Goal: Transaction & Acquisition: Purchase product/service

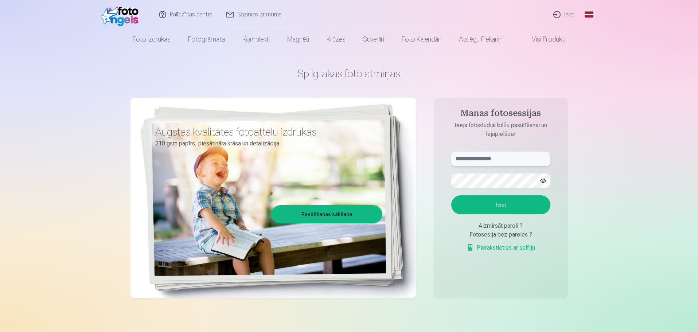
drag, startPoint x: 488, startPoint y: 159, endPoint x: 510, endPoint y: 158, distance: 22.3
click at [490, 159] on input "text" at bounding box center [500, 159] width 99 height 15
click at [500, 206] on button "Ieiet" at bounding box center [500, 204] width 99 height 19
drag, startPoint x: 467, startPoint y: 160, endPoint x: 511, endPoint y: 158, distance: 44.2
click at [468, 159] on input "**********" at bounding box center [500, 159] width 99 height 15
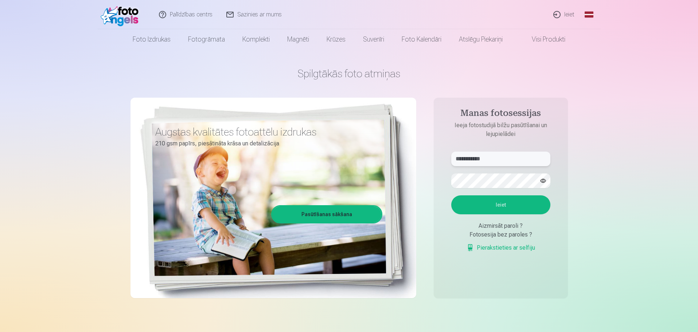
type input "**********"
click at [496, 204] on button "Ieiet" at bounding box center [500, 204] width 99 height 19
click at [545, 180] on button "button" at bounding box center [543, 181] width 14 height 14
click at [498, 201] on button "Ieiet" at bounding box center [500, 204] width 99 height 19
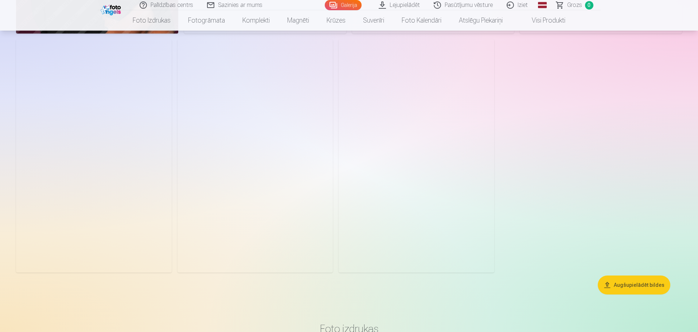
scroll to position [2880, 0]
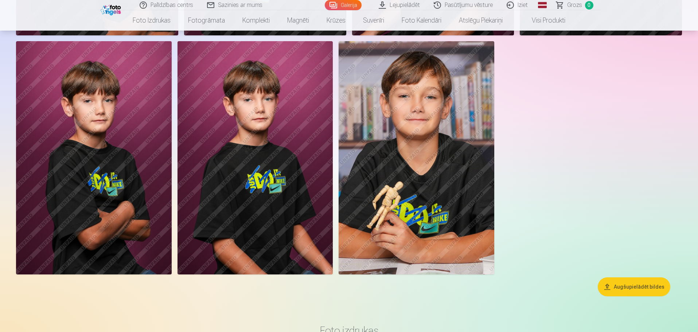
click at [641, 286] on button "Augšupielādēt bildes" at bounding box center [634, 286] width 73 height 19
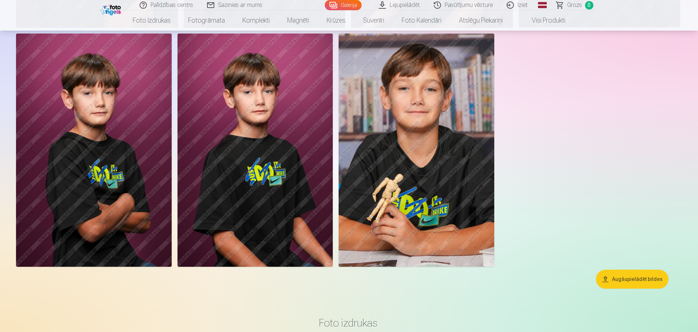
scroll to position [2887, 0]
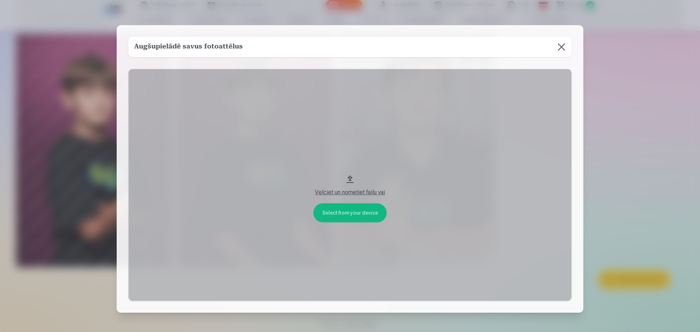
click at [560, 46] on button at bounding box center [561, 47] width 20 height 20
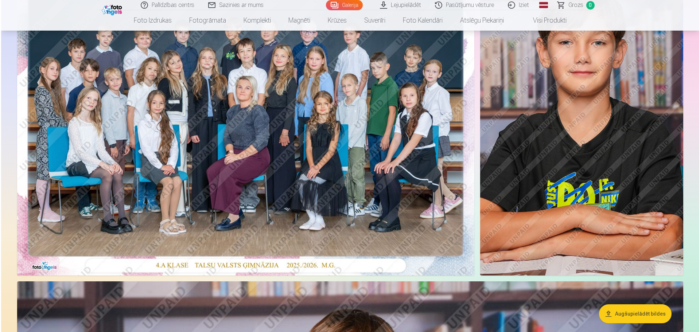
scroll to position [44, 0]
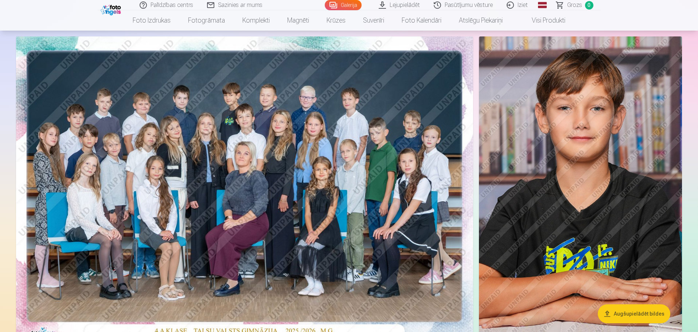
click at [285, 163] on img at bounding box center [244, 188] width 457 height 305
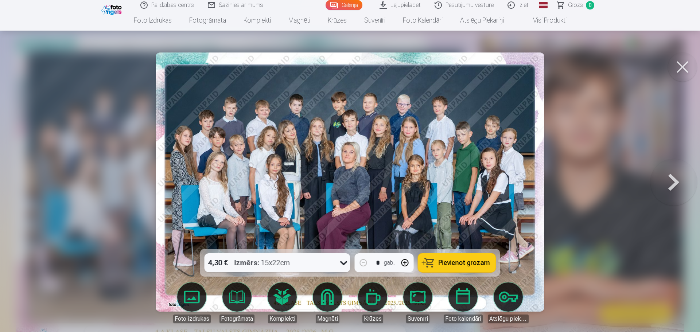
click at [456, 263] on span "Pievienot grozam" at bounding box center [464, 263] width 51 height 7
click at [672, 179] on button at bounding box center [673, 181] width 47 height 119
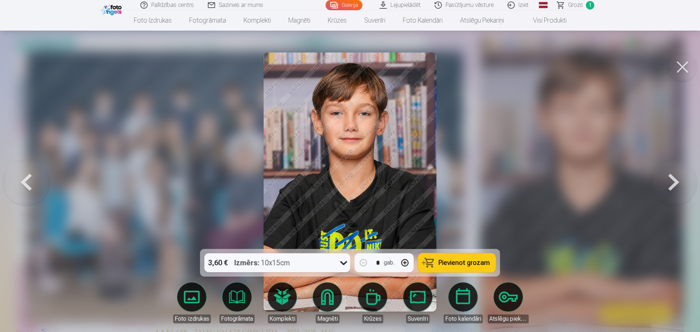
click at [463, 263] on span "Pievienot grozam" at bounding box center [464, 263] width 51 height 7
click at [673, 183] on button at bounding box center [673, 181] width 47 height 119
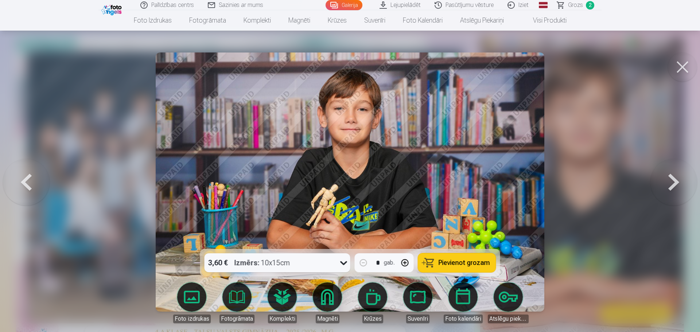
click at [457, 260] on span "Pievienot grozam" at bounding box center [464, 263] width 51 height 7
click at [673, 183] on button at bounding box center [673, 181] width 47 height 119
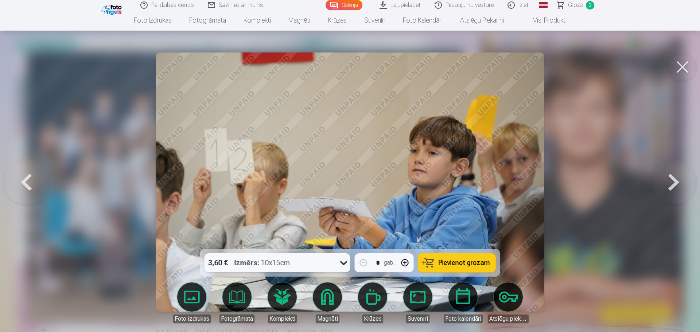
click at [671, 175] on button at bounding box center [673, 181] width 47 height 119
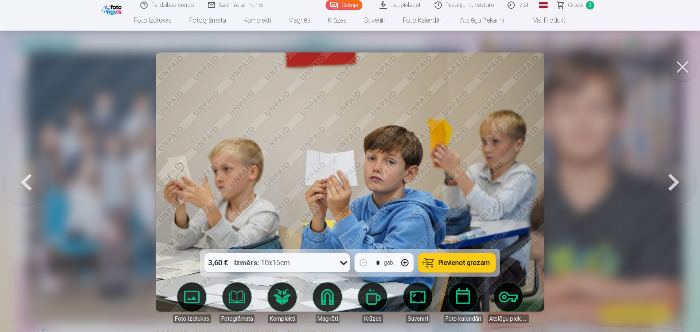
click at [678, 183] on button at bounding box center [673, 181] width 47 height 119
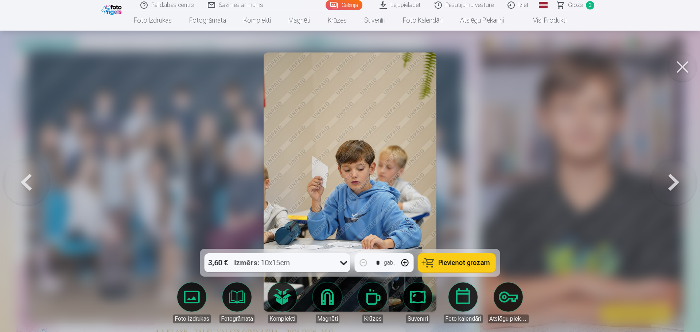
click at [676, 180] on button at bounding box center [673, 181] width 47 height 119
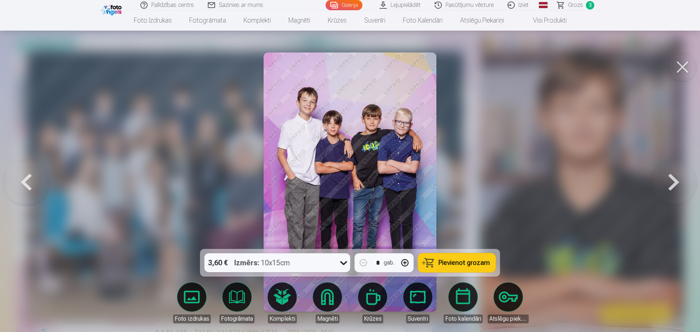
click at [671, 183] on button at bounding box center [673, 181] width 47 height 119
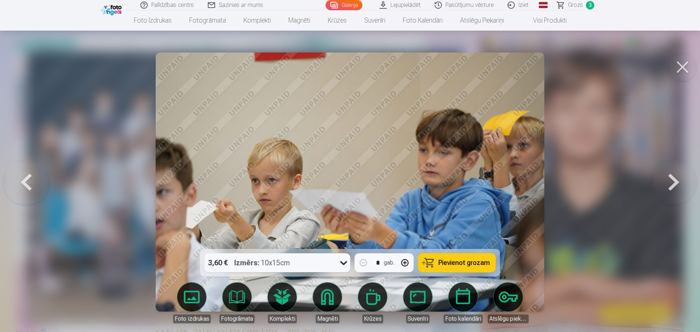
click at [671, 181] on button at bounding box center [673, 181] width 47 height 119
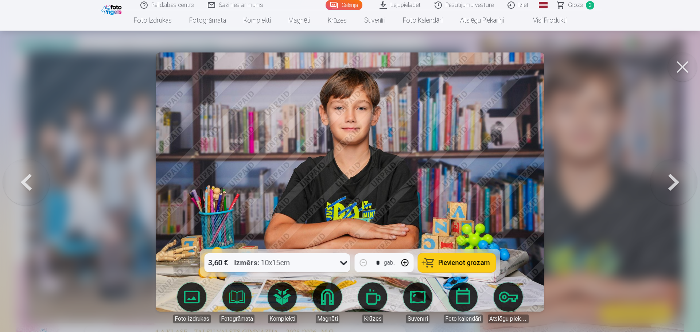
drag, startPoint x: 472, startPoint y: 258, endPoint x: 472, endPoint y: 252, distance: 6.2
click at [471, 257] on button "Pievienot grozam" at bounding box center [457, 262] width 78 height 19
click at [668, 182] on button at bounding box center [673, 181] width 47 height 119
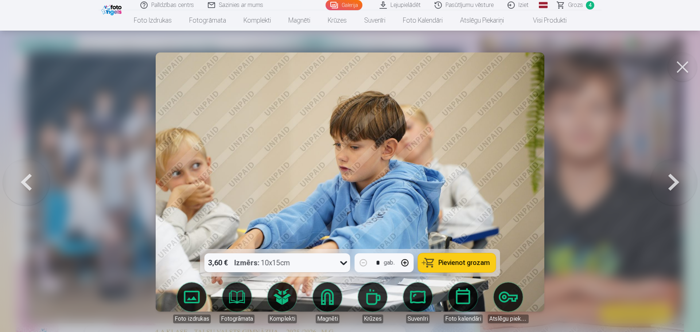
click at [668, 182] on button at bounding box center [673, 181] width 47 height 119
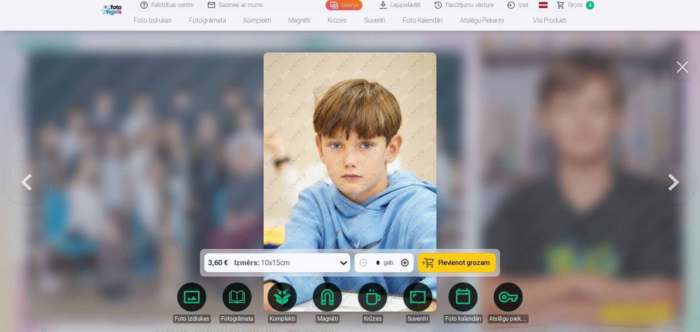
click at [453, 260] on span "Pievienot grozam" at bounding box center [464, 263] width 51 height 7
click at [668, 180] on button at bounding box center [673, 181] width 47 height 119
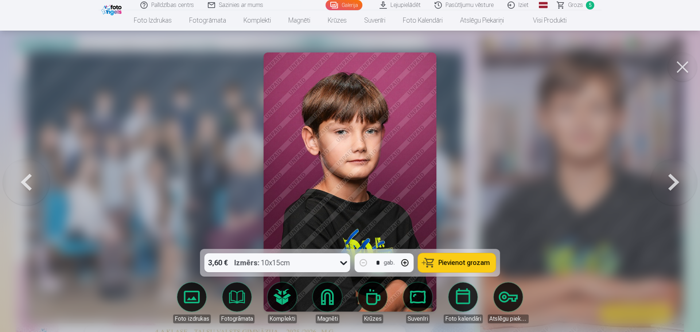
click at [467, 261] on span "Pievienot grozam" at bounding box center [464, 263] width 51 height 7
click at [674, 182] on button at bounding box center [673, 181] width 47 height 119
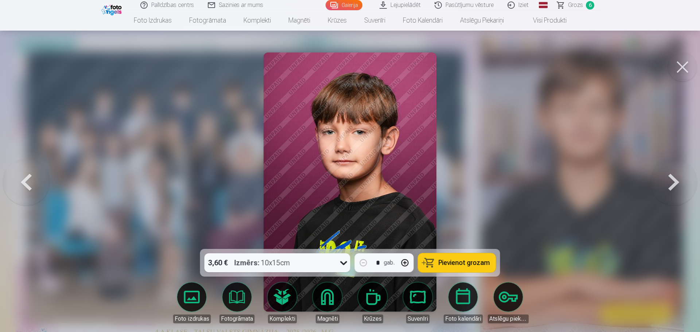
click at [674, 181] on button at bounding box center [673, 181] width 47 height 119
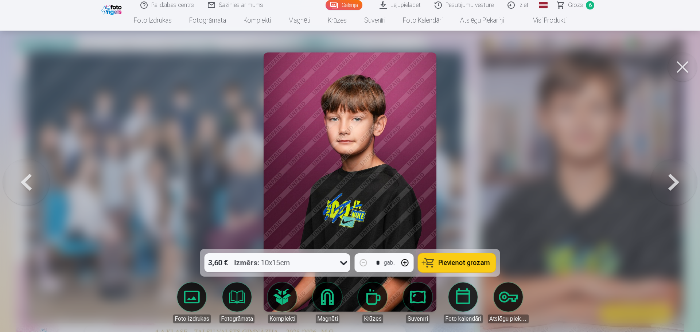
click at [674, 181] on button at bounding box center [673, 181] width 47 height 119
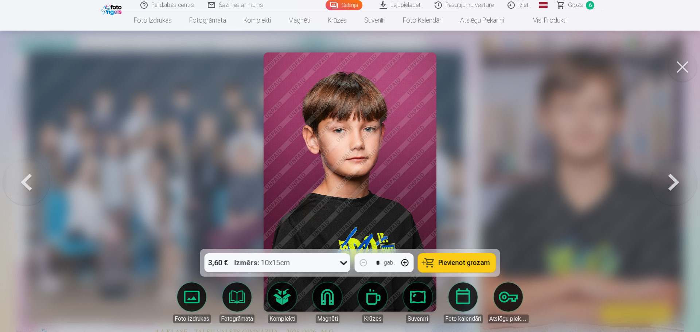
click at [674, 181] on button at bounding box center [673, 181] width 47 height 119
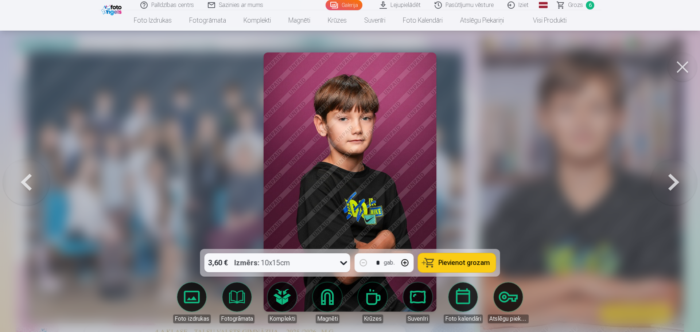
click at [674, 181] on button at bounding box center [673, 181] width 47 height 119
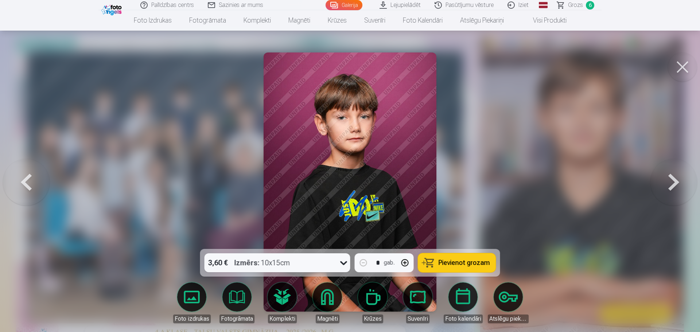
click at [674, 181] on button at bounding box center [673, 181] width 47 height 119
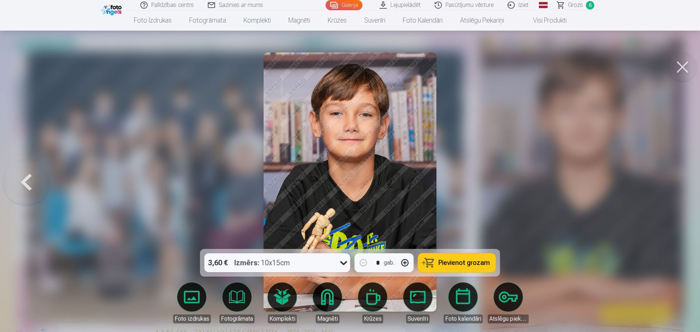
click at [455, 261] on span "Pievienot grozam" at bounding box center [464, 263] width 51 height 7
click at [576, 4] on span "Grozs" at bounding box center [575, 5] width 15 height 9
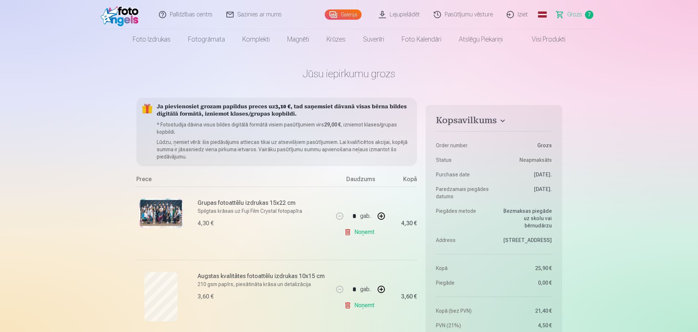
click at [350, 14] on link "Galerija" at bounding box center [343, 14] width 37 height 10
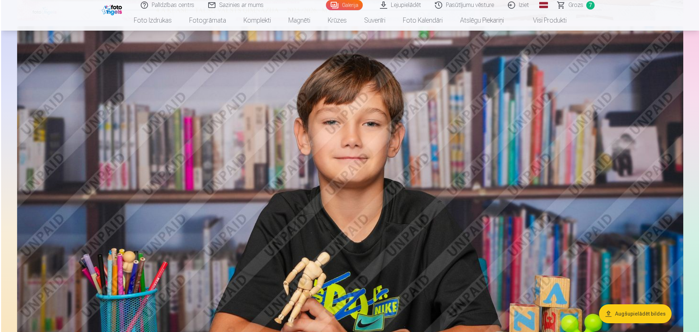
scroll to position [73, 0]
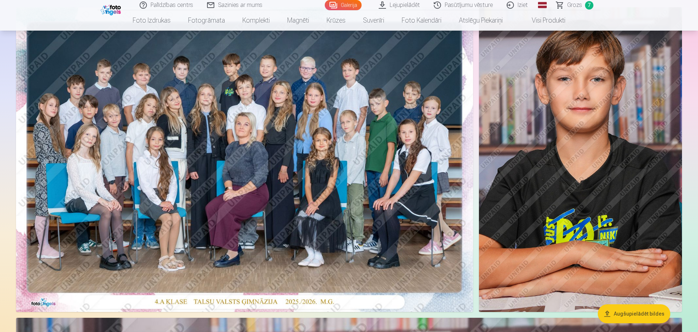
click at [596, 191] on img at bounding box center [580, 159] width 203 height 305
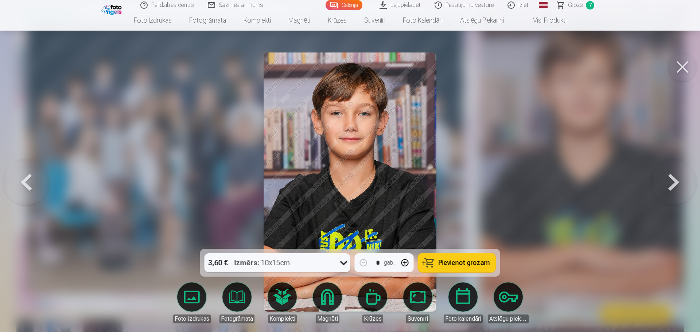
click at [457, 260] on span "Pievienot grozam" at bounding box center [464, 263] width 51 height 7
click at [576, 4] on span "Grozs" at bounding box center [575, 5] width 15 height 9
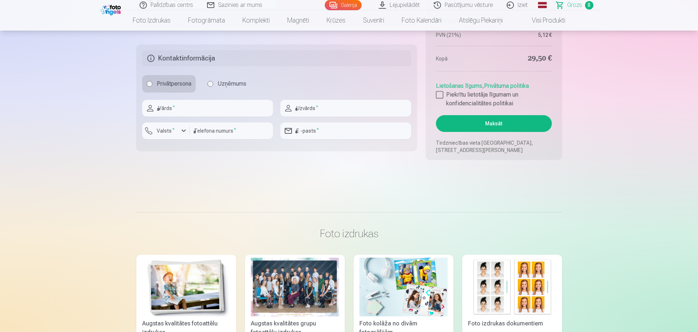
scroll to position [984, 0]
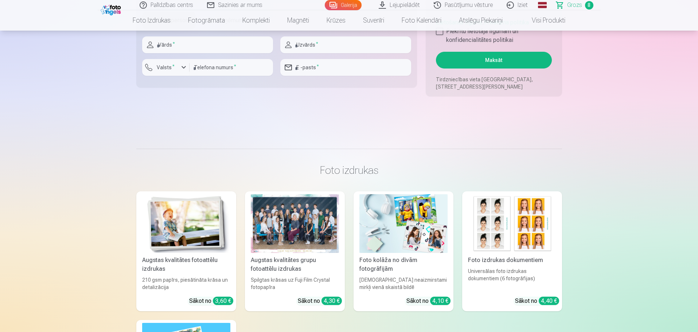
click at [402, 235] on img at bounding box center [403, 223] width 88 height 59
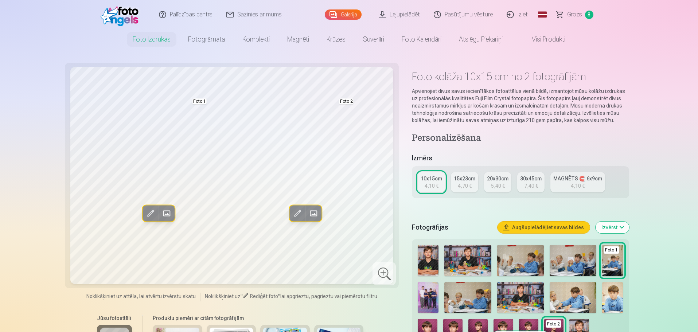
click at [464, 261] on img at bounding box center [467, 260] width 47 height 31
click at [474, 257] on img at bounding box center [467, 260] width 47 height 31
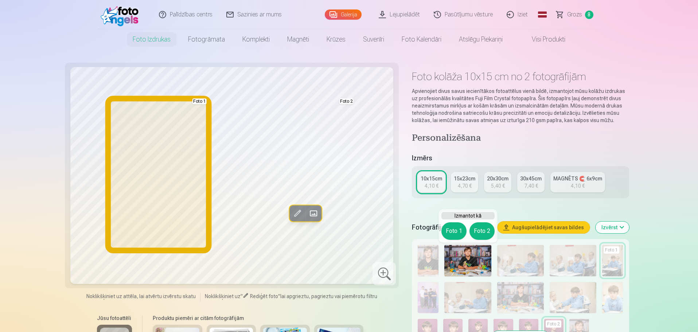
click at [456, 230] on button "Foto 1" at bounding box center [453, 230] width 25 height 17
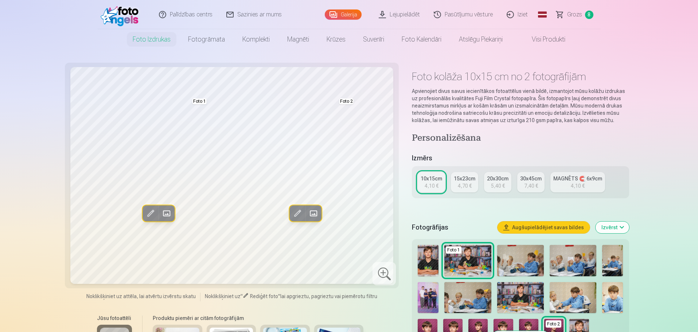
click at [611, 302] on img at bounding box center [612, 297] width 21 height 31
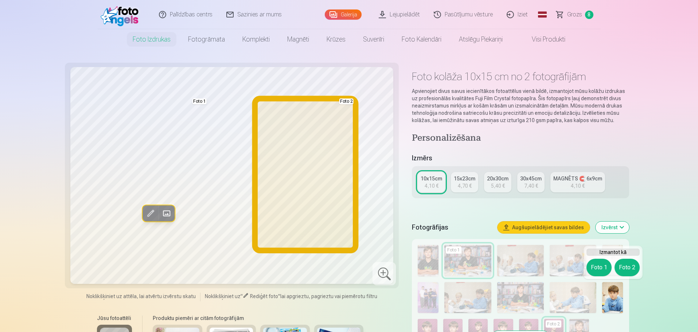
click at [628, 265] on button "Foto 2" at bounding box center [627, 267] width 25 height 17
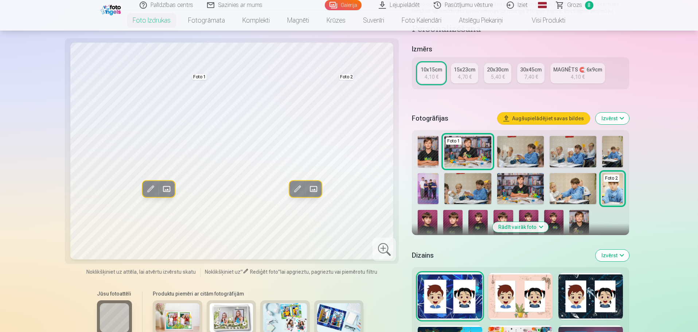
scroll to position [109, 0]
click at [479, 222] on img at bounding box center [477, 224] width 19 height 29
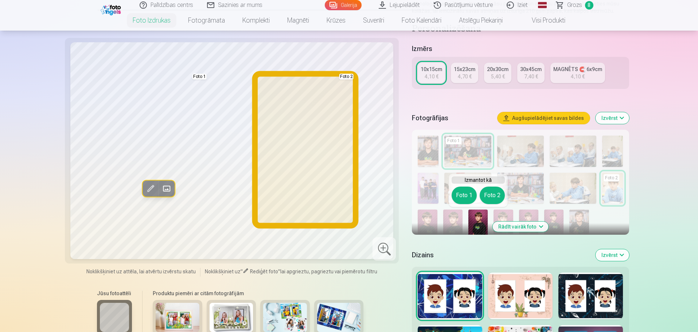
click at [501, 195] on button "Foto 2" at bounding box center [492, 195] width 25 height 17
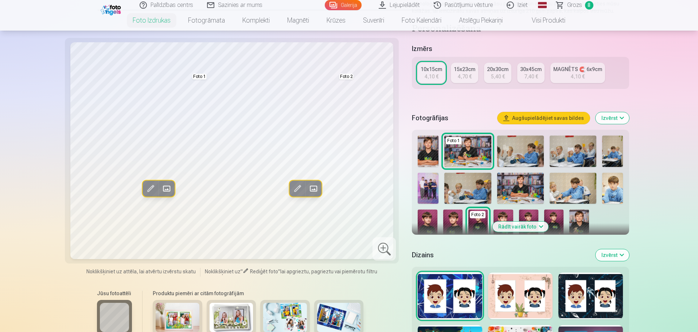
click at [521, 223] on button "Rādīt vairāk foto" at bounding box center [520, 227] width 56 height 10
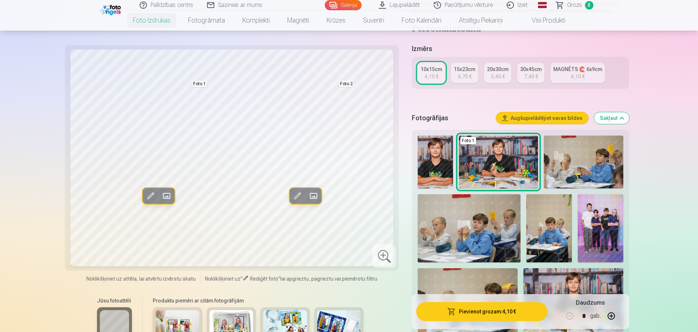
click at [550, 235] on img at bounding box center [549, 228] width 46 height 69
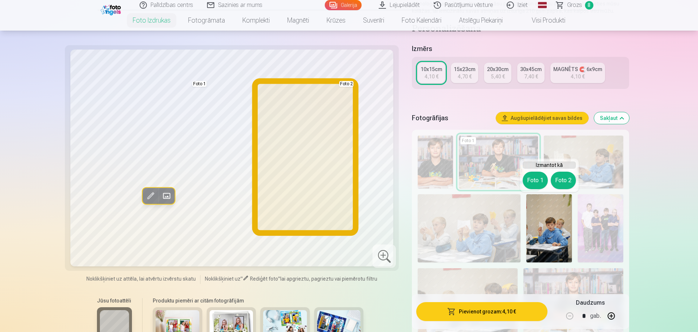
click at [565, 181] on button "Foto 2" at bounding box center [563, 180] width 25 height 17
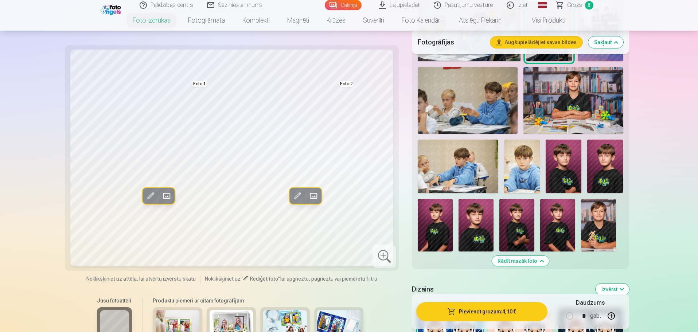
scroll to position [328, 0]
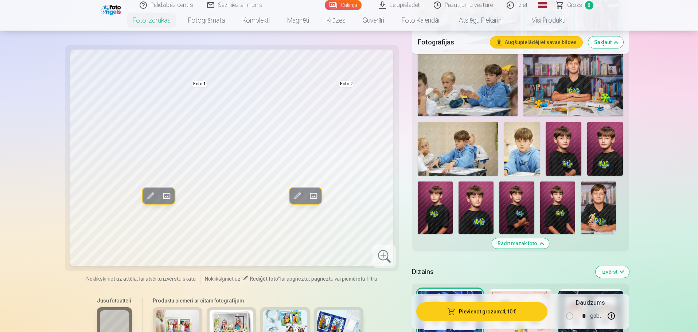
click at [523, 219] on img at bounding box center [516, 208] width 35 height 52
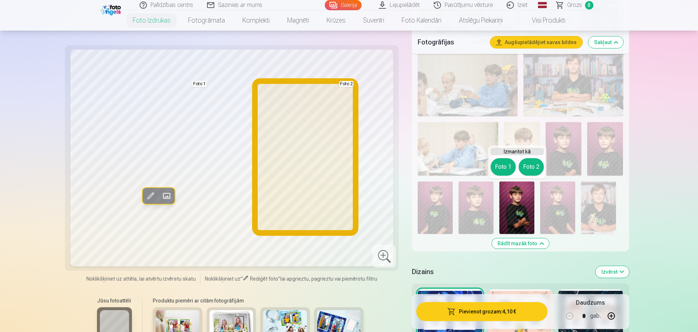
click at [531, 165] on button "Foto 2" at bounding box center [531, 166] width 25 height 17
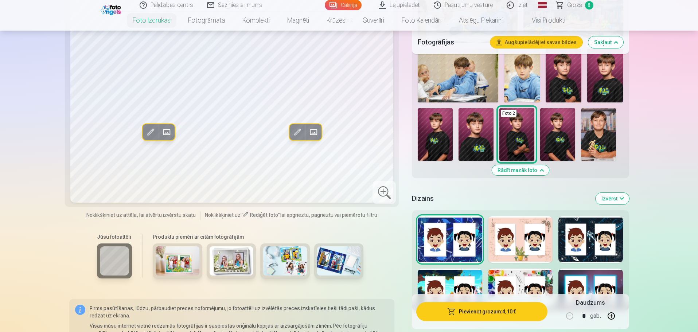
scroll to position [437, 0]
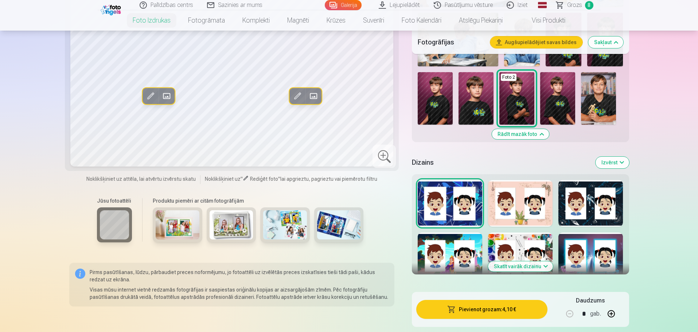
click at [498, 243] on div at bounding box center [520, 256] width 65 height 47
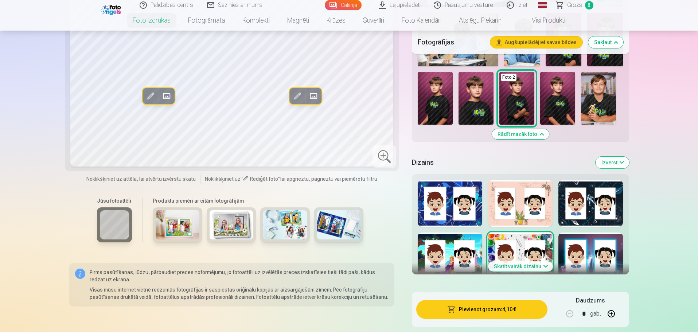
click at [518, 265] on button "Skatīt vairāk dizainu" at bounding box center [520, 266] width 65 height 10
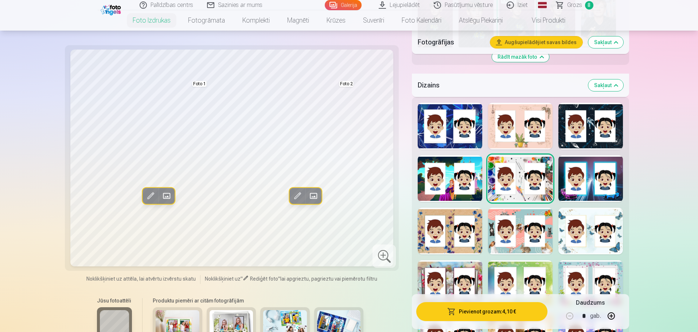
scroll to position [583, 0]
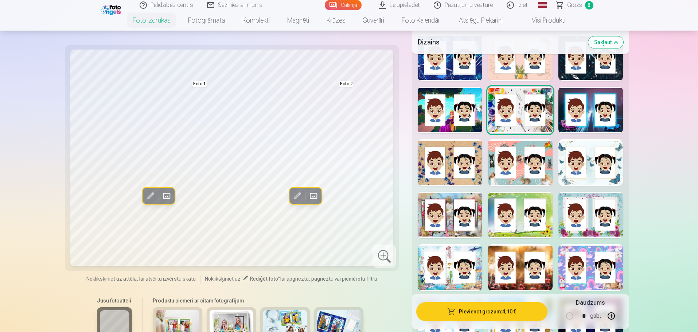
click at [453, 284] on div at bounding box center [450, 267] width 65 height 47
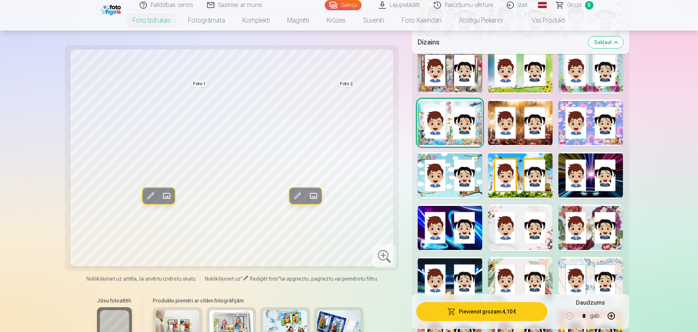
scroll to position [729, 0]
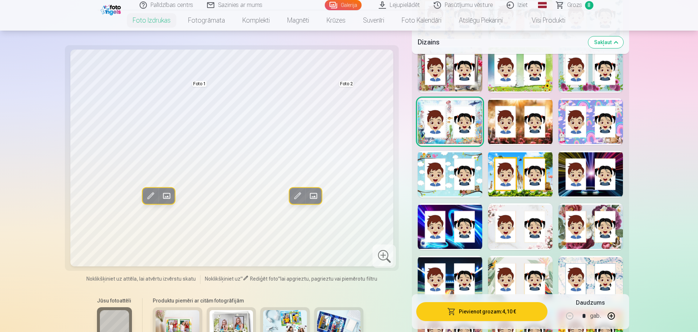
click at [519, 191] on div at bounding box center [520, 174] width 65 height 47
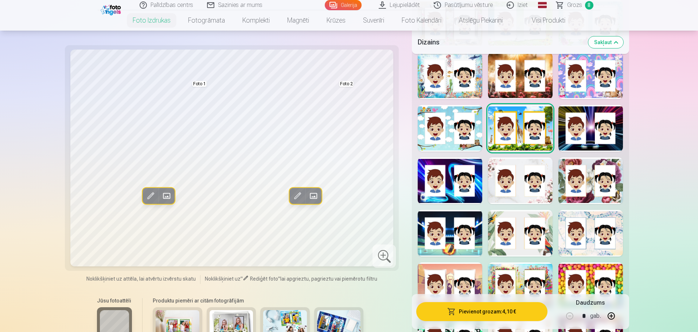
scroll to position [802, 0]
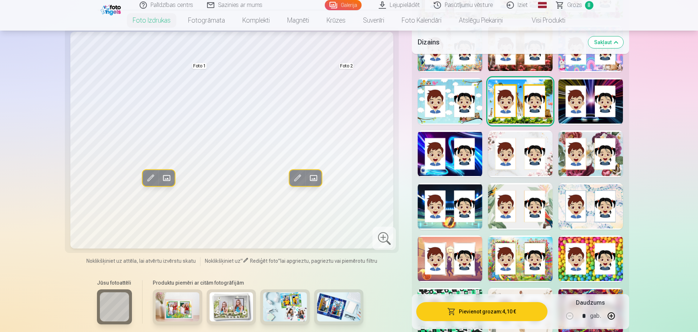
click at [450, 268] on div at bounding box center [450, 258] width 65 height 47
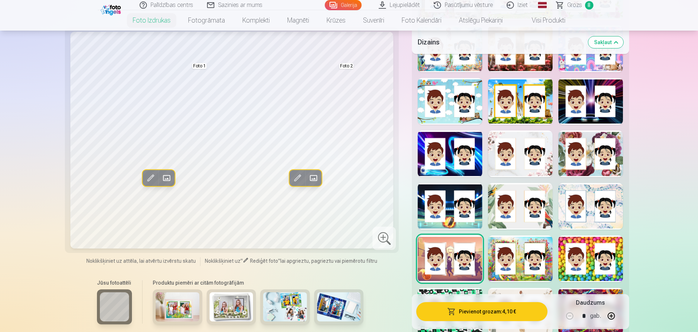
click at [509, 313] on button "Pievienot grozam : 4,10 €" at bounding box center [481, 311] width 131 height 19
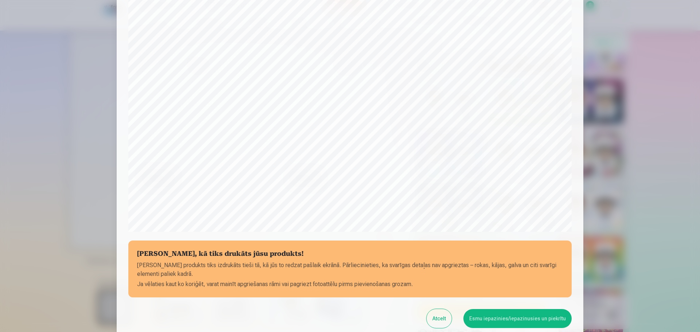
scroll to position [182, 0]
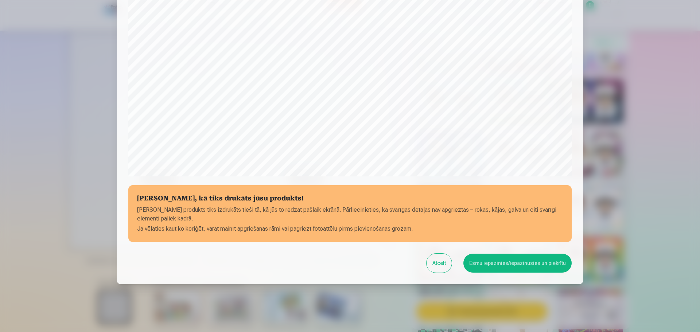
click at [527, 262] on button "Esmu iepazinies/iepazinusies un piekrītu" at bounding box center [517, 263] width 108 height 19
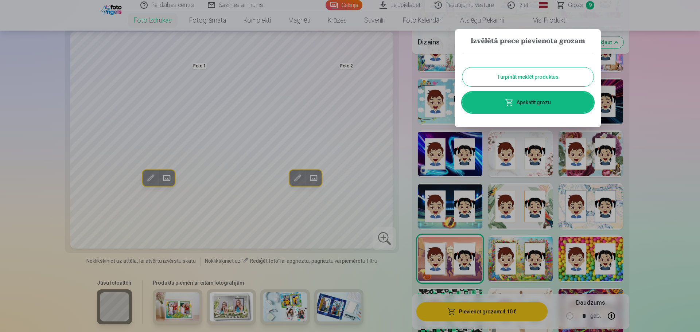
click at [516, 102] on link "Apskatīt grozu" at bounding box center [527, 102] width 131 height 20
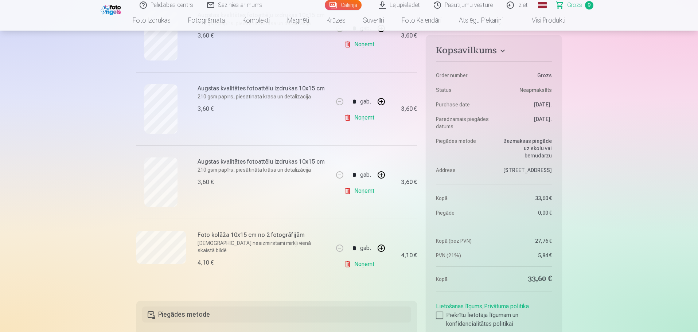
scroll to position [729, 0]
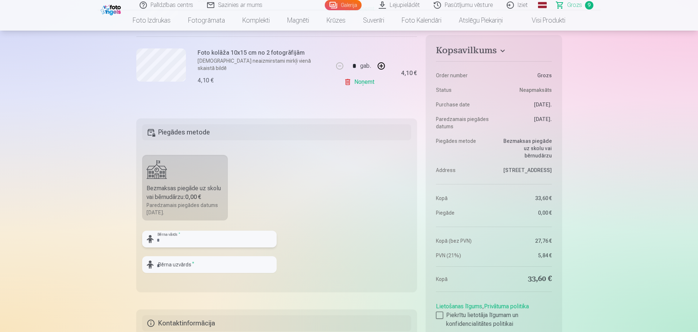
drag, startPoint x: 168, startPoint y: 242, endPoint x: 173, endPoint y: 240, distance: 6.0
click at [168, 242] on input "text" at bounding box center [209, 239] width 135 height 17
type input "*"
type input "*******"
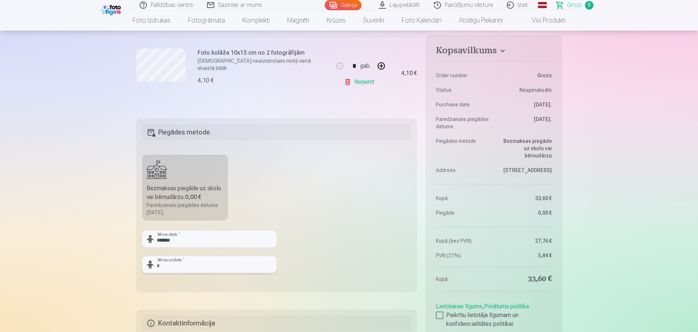
click at [191, 263] on input "text" at bounding box center [209, 264] width 135 height 17
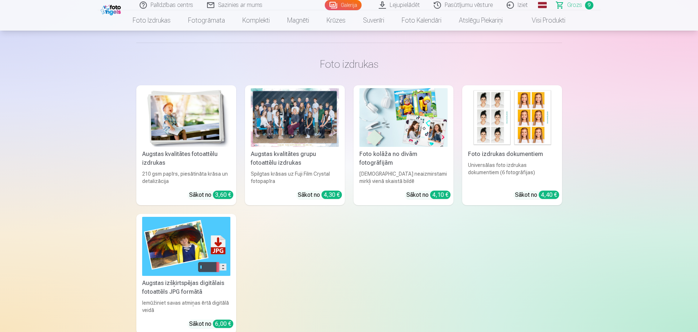
scroll to position [1166, 0]
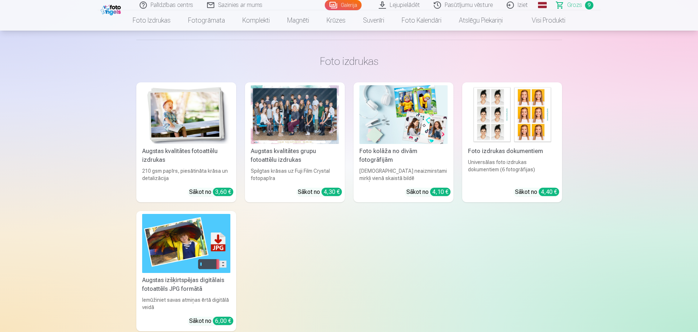
type input "******"
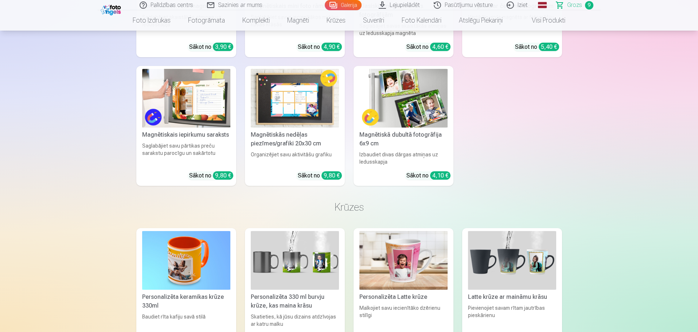
scroll to position [1968, 0]
